Goal: Transaction & Acquisition: Download file/media

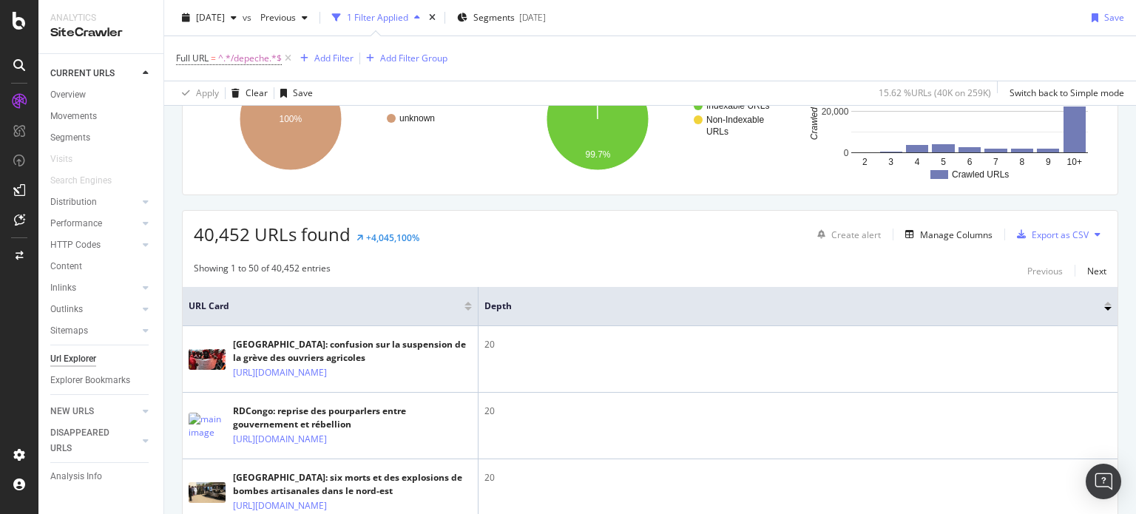
scroll to position [148, 0]
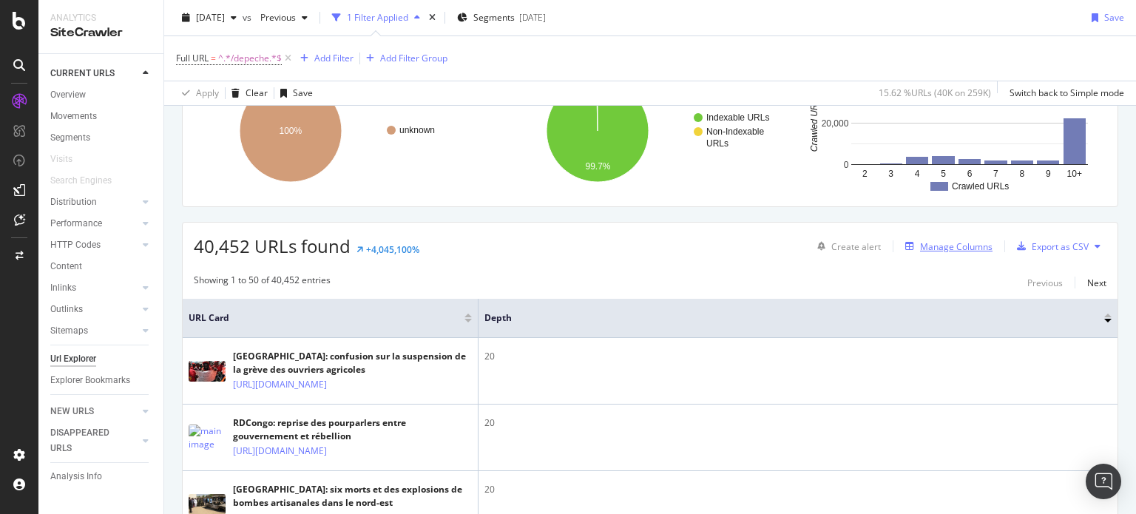
click at [943, 246] on div "Manage Columns" at bounding box center [956, 246] width 72 height 13
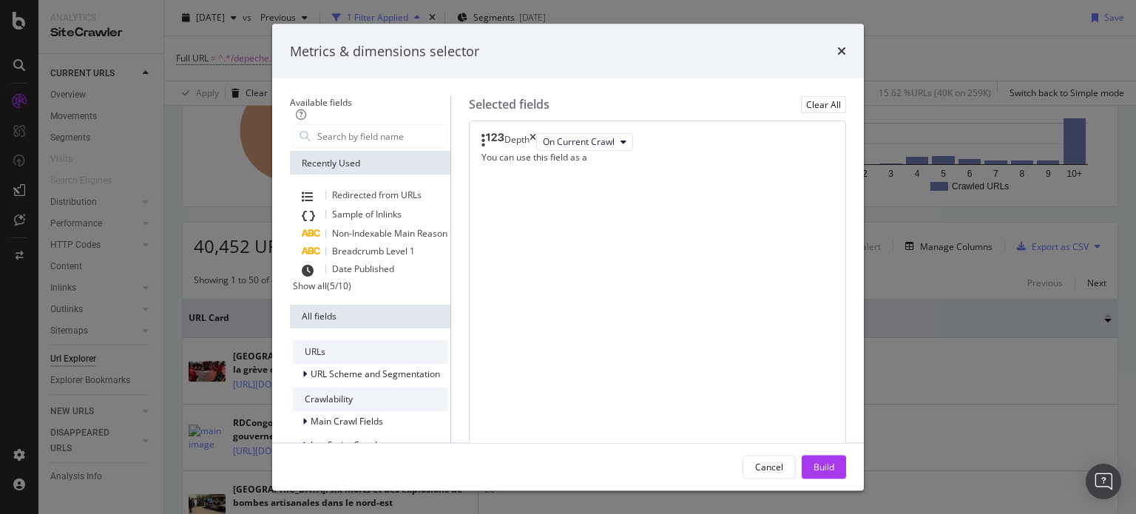
click at [293, 292] on div "Show all" at bounding box center [310, 285] width 34 height 13
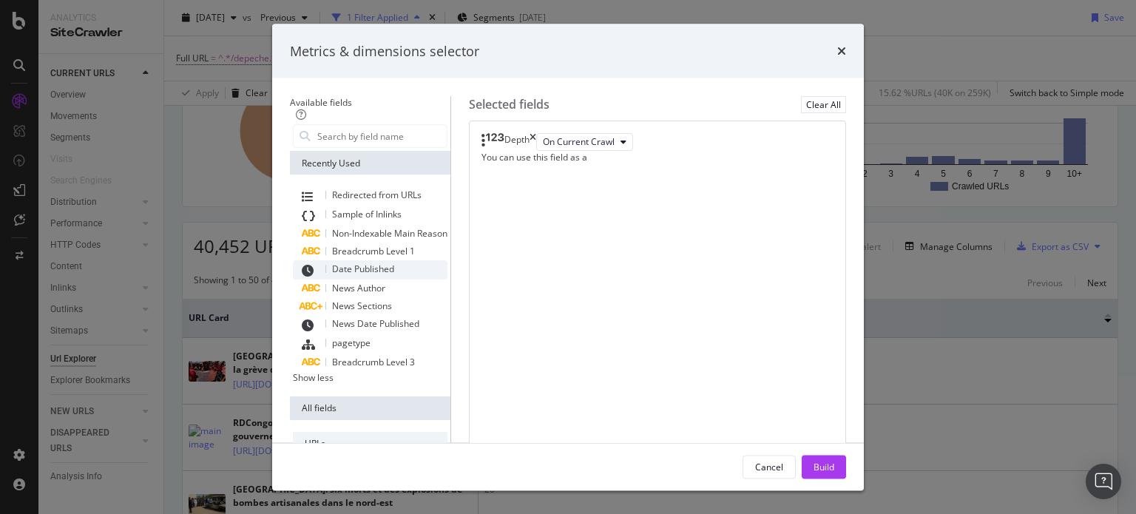
click at [335, 274] on div "Date Published" at bounding box center [370, 269] width 155 height 19
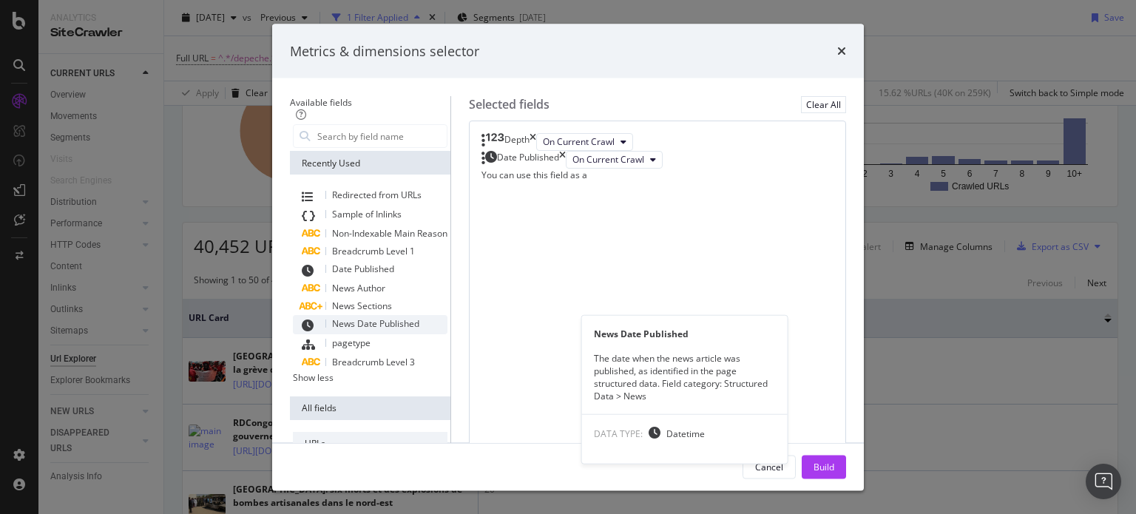
click at [342, 322] on span "News Date Published" at bounding box center [375, 323] width 87 height 13
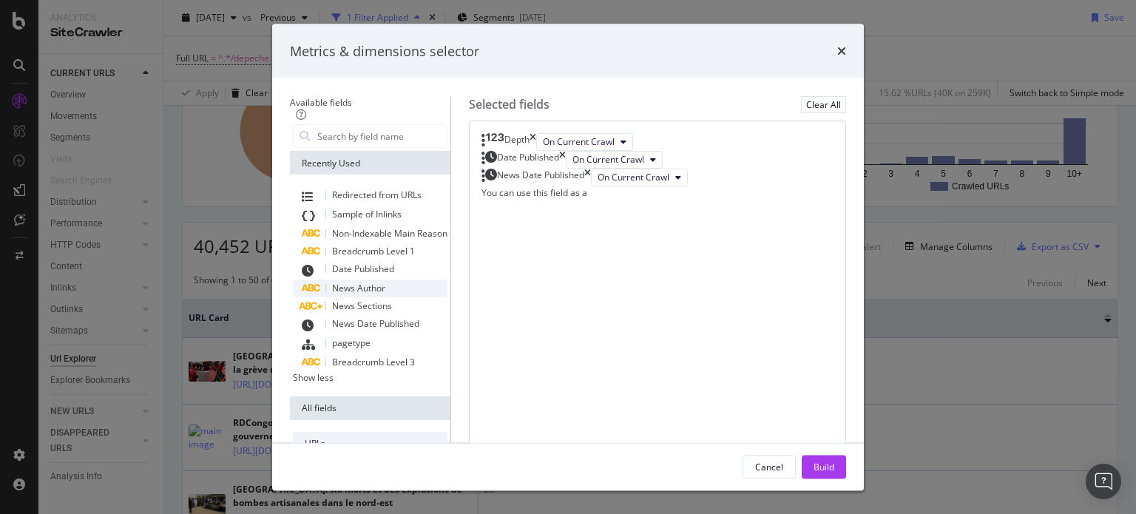
click at [334, 290] on span "News Author" at bounding box center [358, 288] width 53 height 13
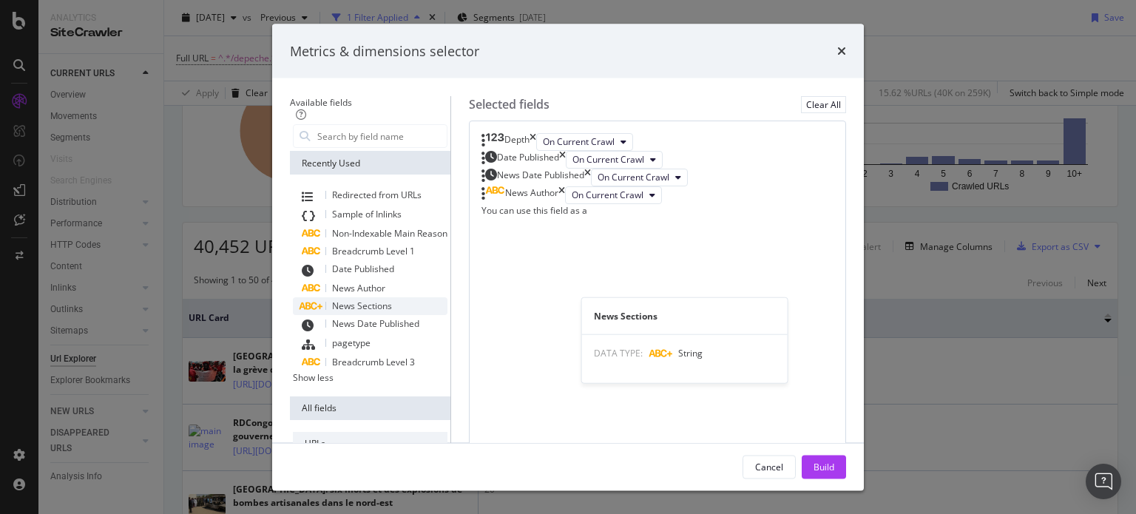
click at [338, 305] on span "News Sections" at bounding box center [362, 305] width 60 height 13
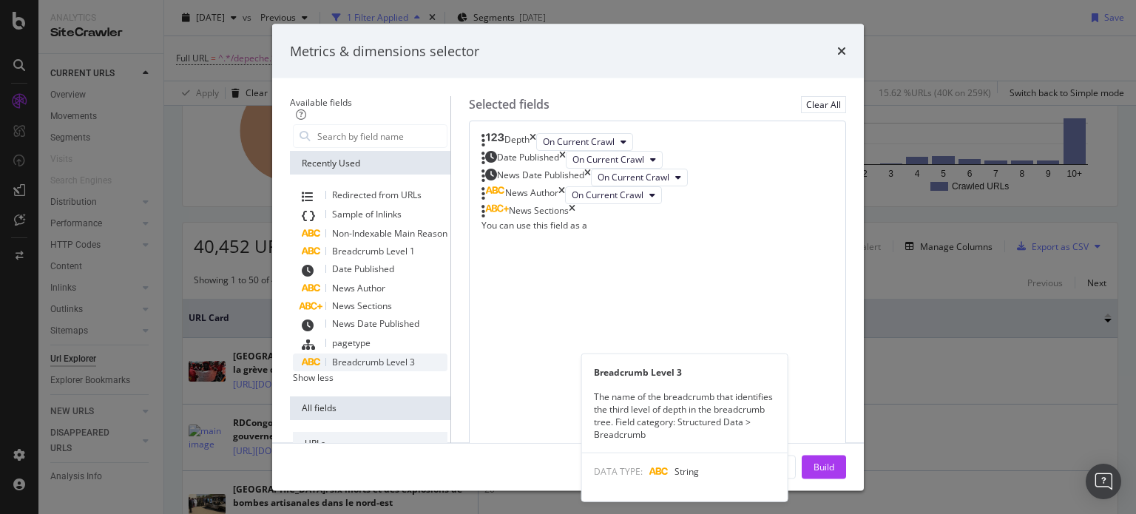
click at [349, 367] on span "Breadcrumb Level 3" at bounding box center [373, 362] width 83 height 13
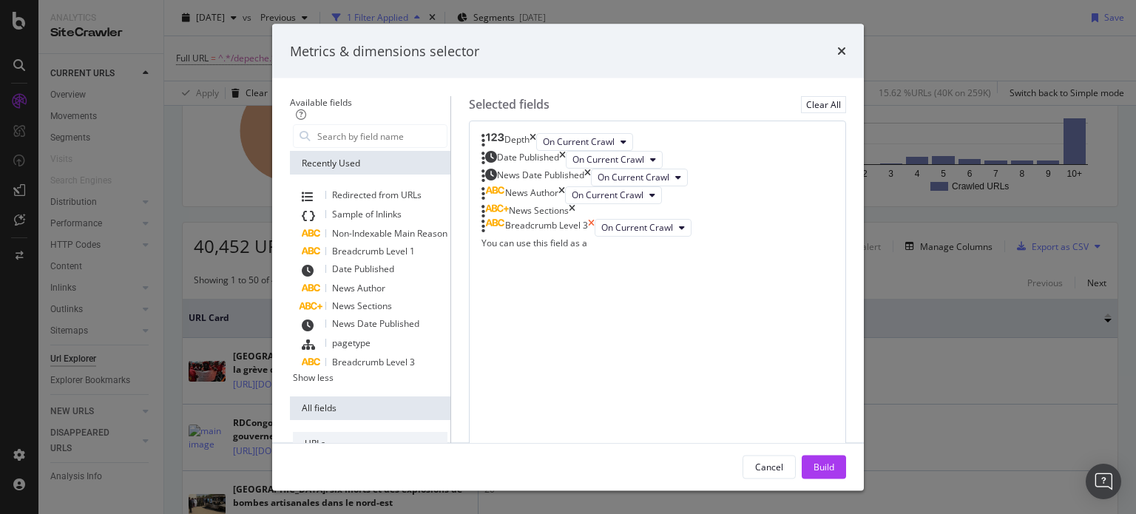
click at [594, 237] on icon "times" at bounding box center [591, 228] width 7 height 18
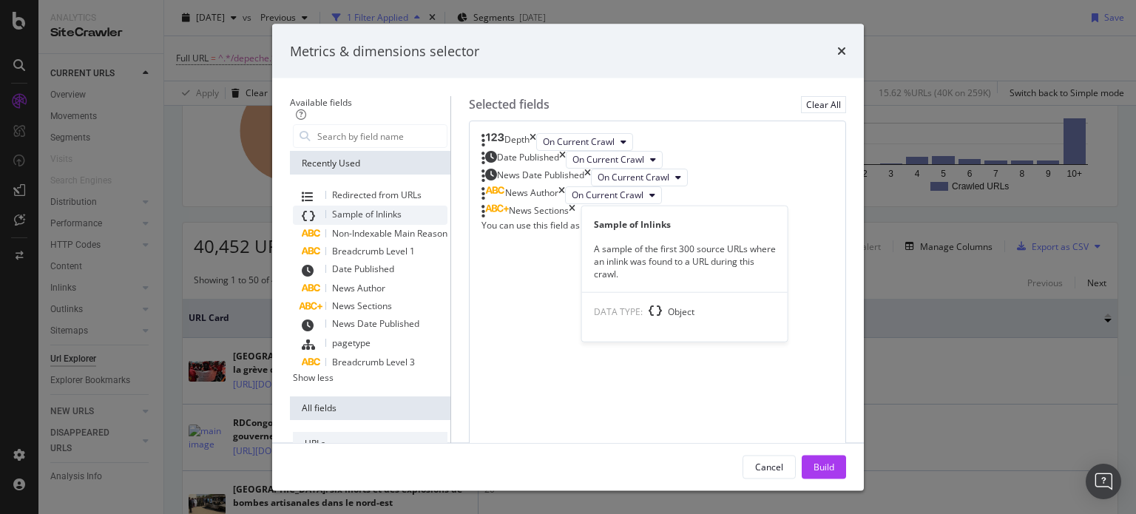
click at [333, 220] on div "Sample of Inlinks" at bounding box center [370, 215] width 155 height 19
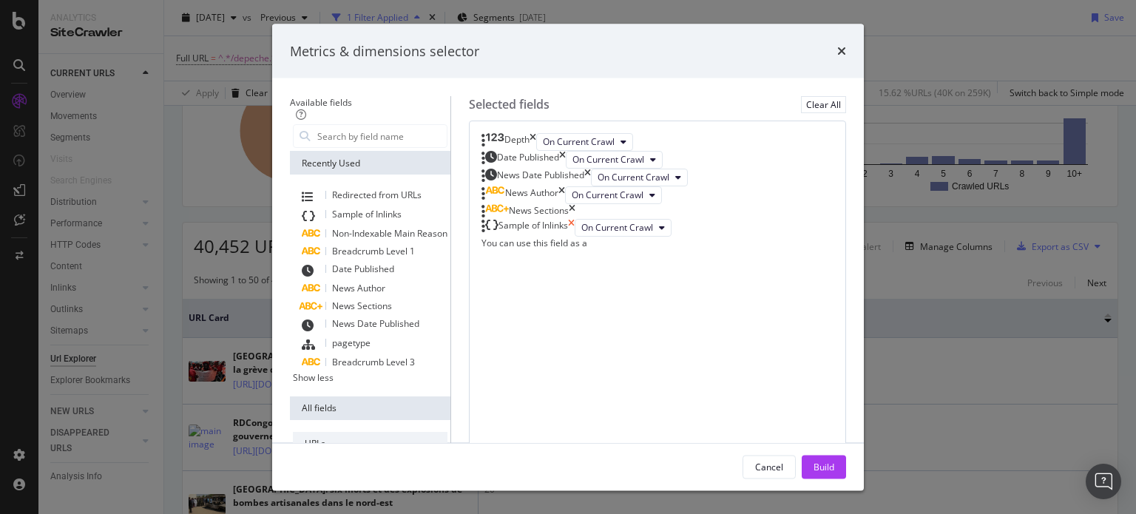
click at [574, 237] on icon "times" at bounding box center [571, 228] width 7 height 18
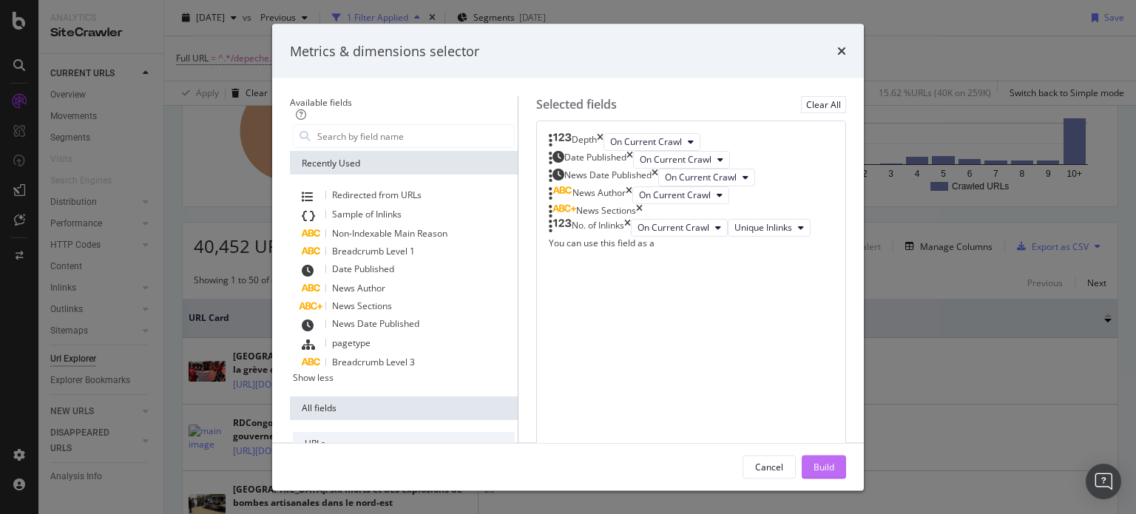
click at [834, 466] on div "Build" at bounding box center [823, 466] width 21 height 13
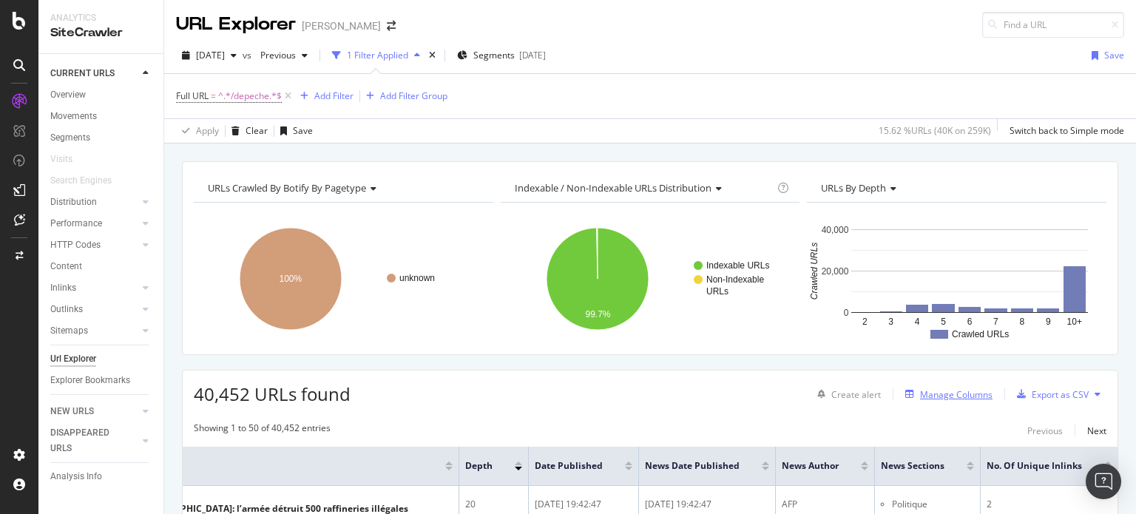
click at [953, 394] on div "Manage Columns" at bounding box center [956, 394] width 72 height 13
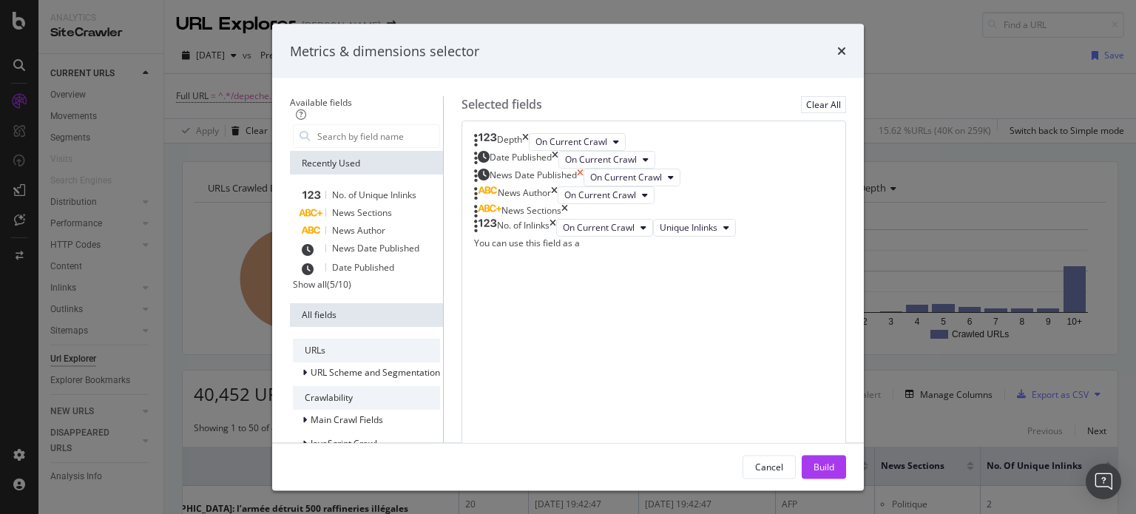
click at [583, 186] on icon "times" at bounding box center [580, 178] width 7 height 18
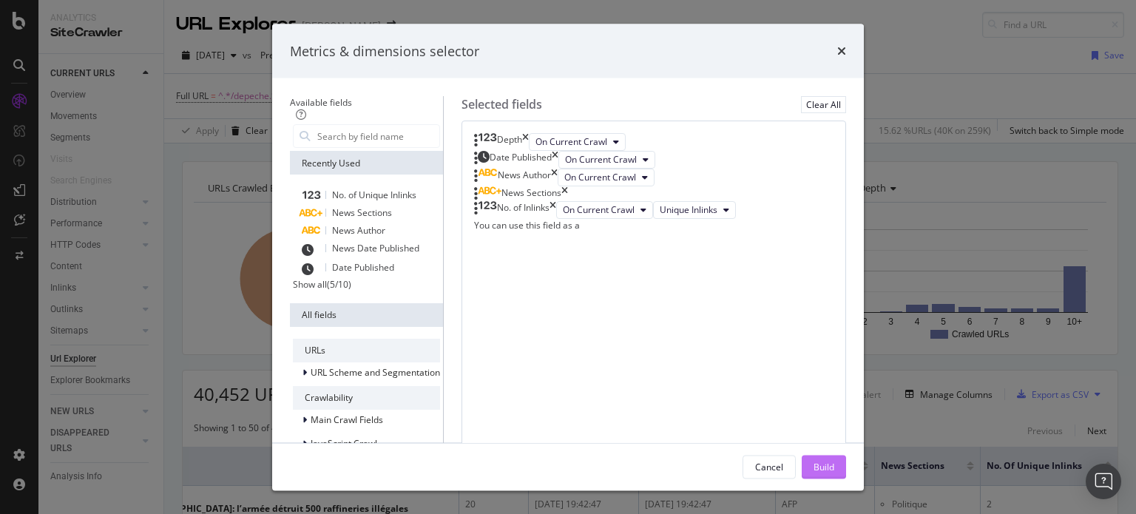
click at [834, 462] on div "Build" at bounding box center [823, 466] width 21 height 13
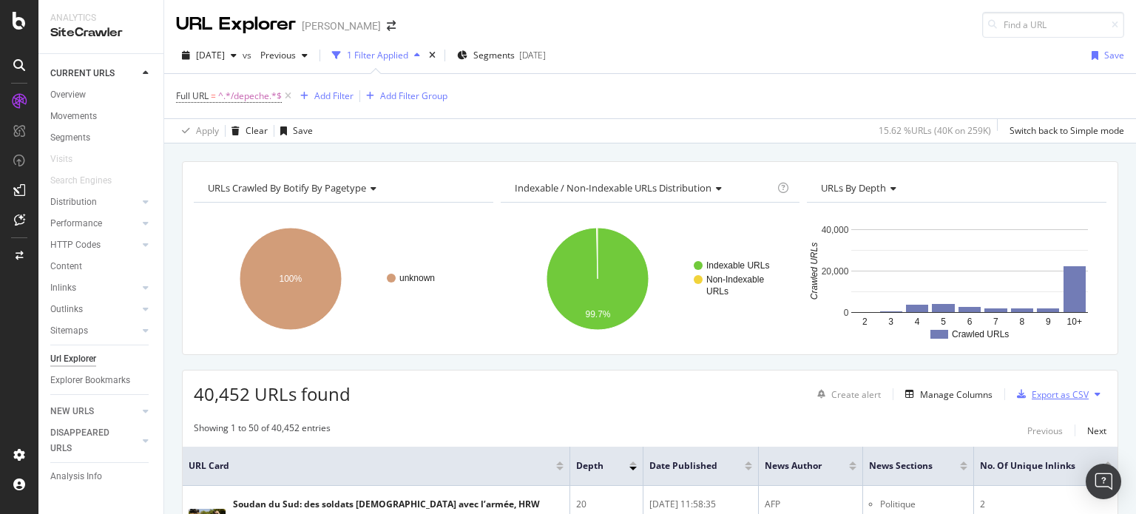
click at [1054, 393] on div "Export as CSV" at bounding box center [1059, 394] width 57 height 13
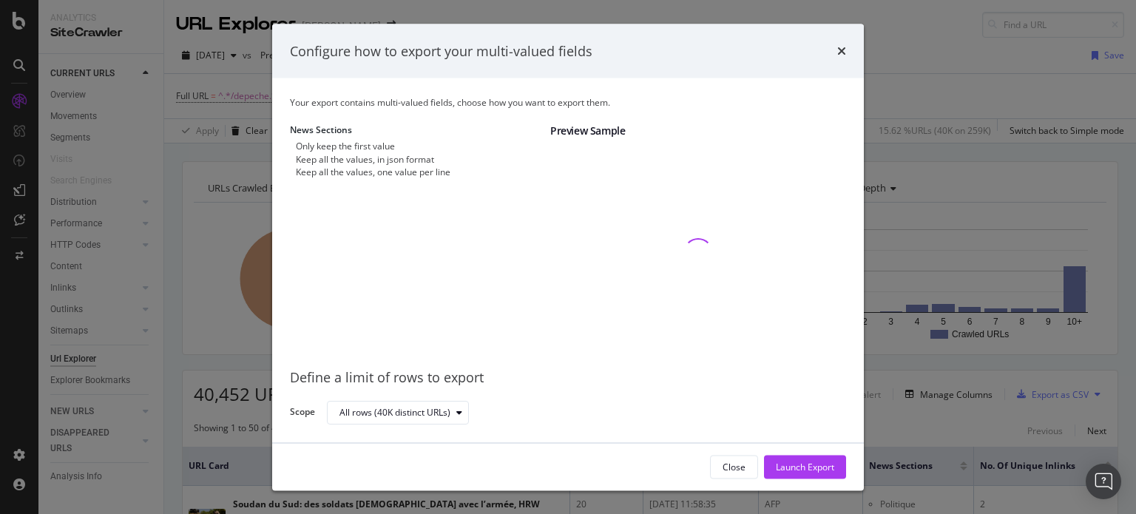
click at [290, 172] on div "modal" at bounding box center [290, 172] width 0 height 0
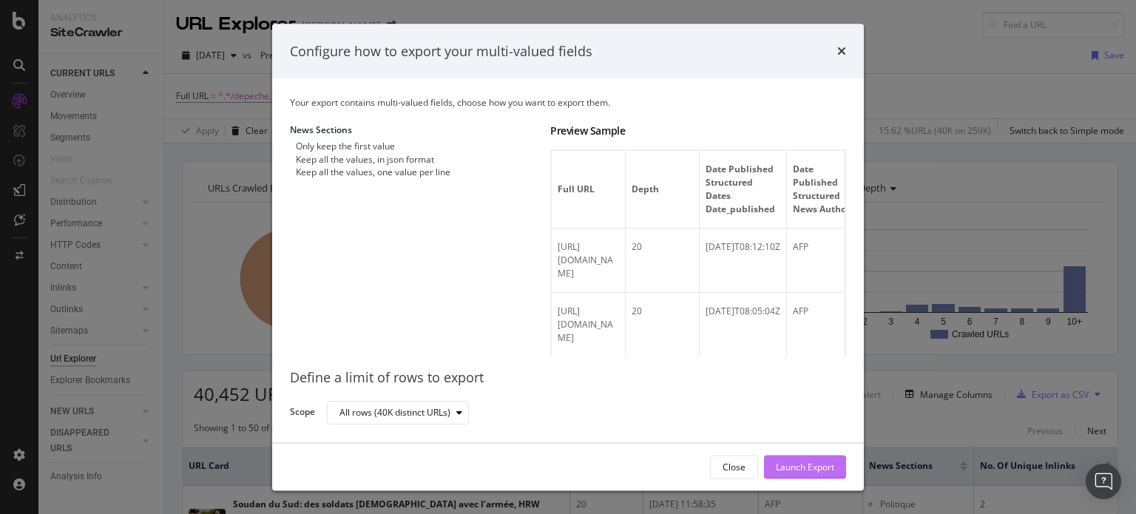
click at [804, 462] on div "Launch Export" at bounding box center [805, 466] width 58 height 13
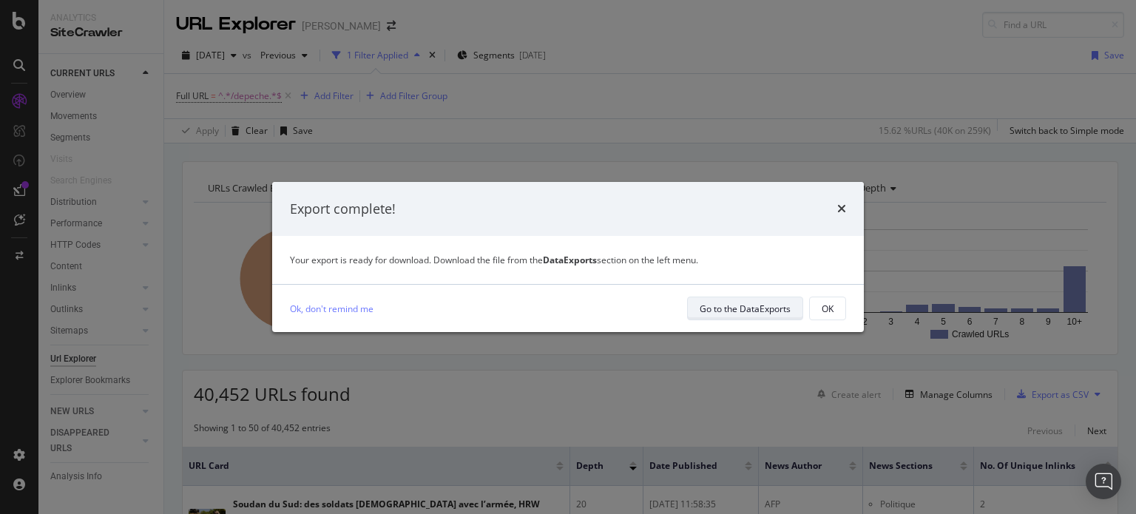
click at [739, 298] on div "Go to the DataExports" at bounding box center [744, 308] width 91 height 21
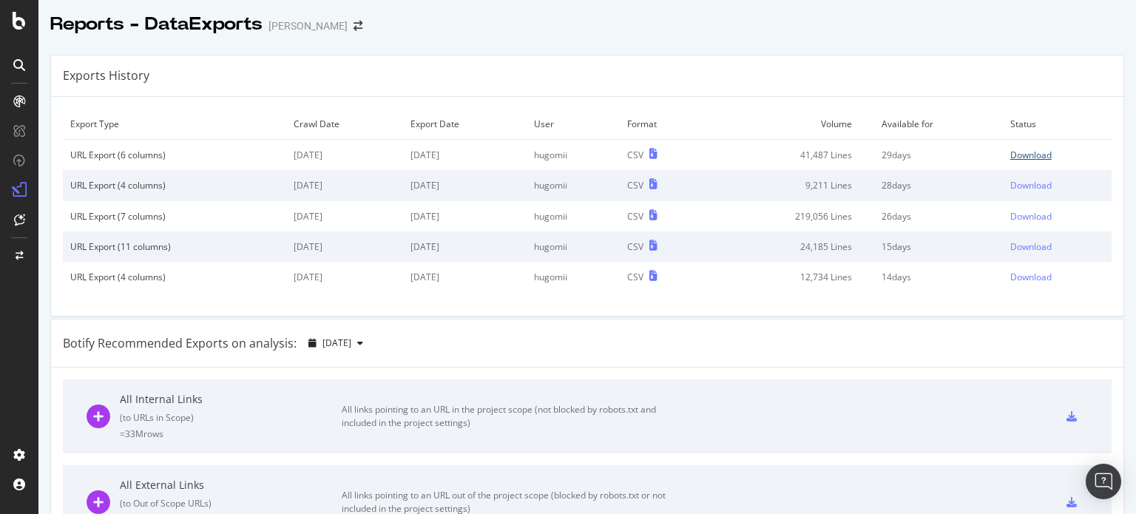
click at [1017, 150] on div "Download" at bounding box center [1030, 155] width 41 height 13
